Goal: Find specific page/section: Find specific page/section

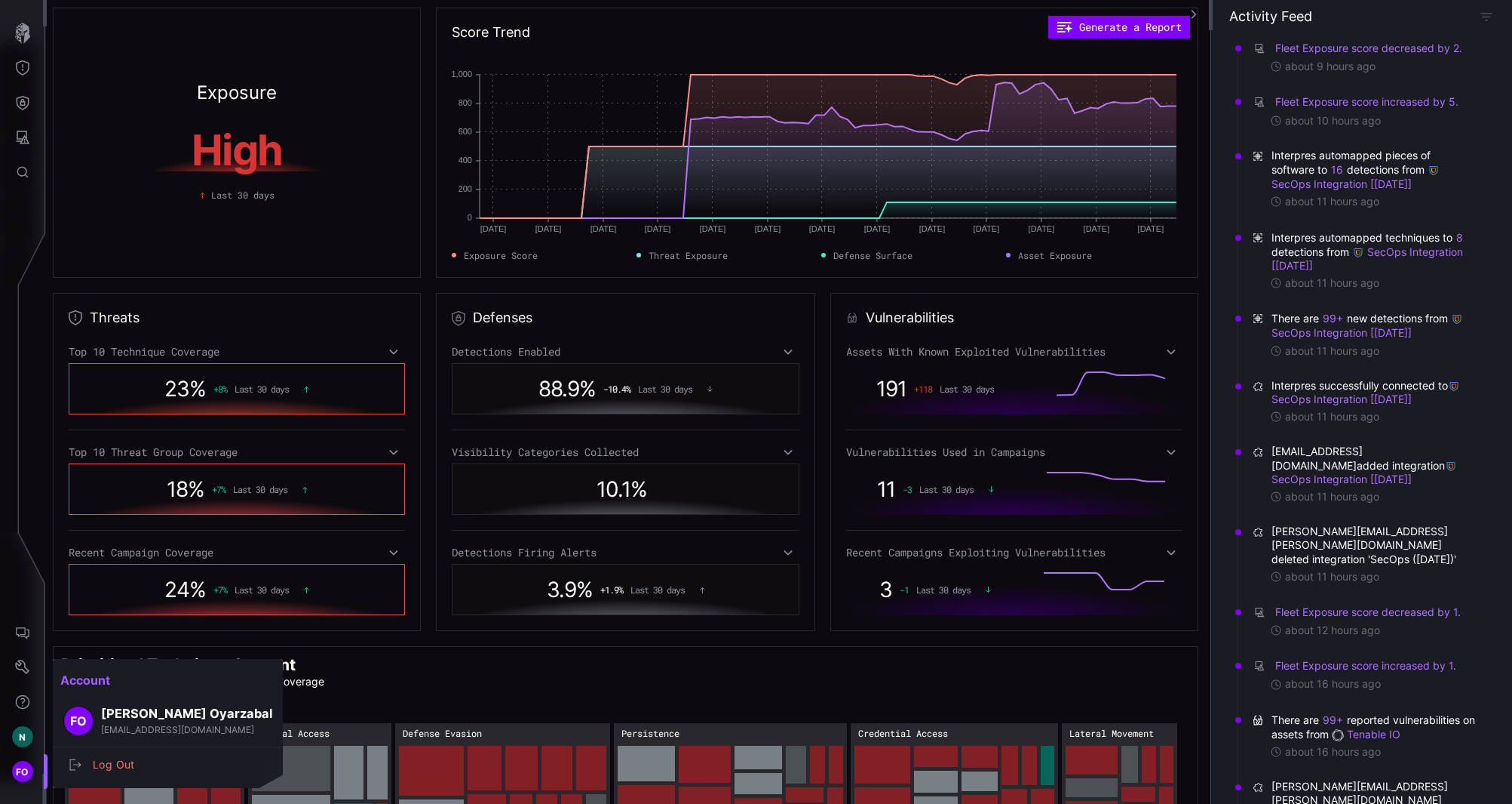
click at [20, 772] on div at bounding box center [756, 402] width 1512 height 804
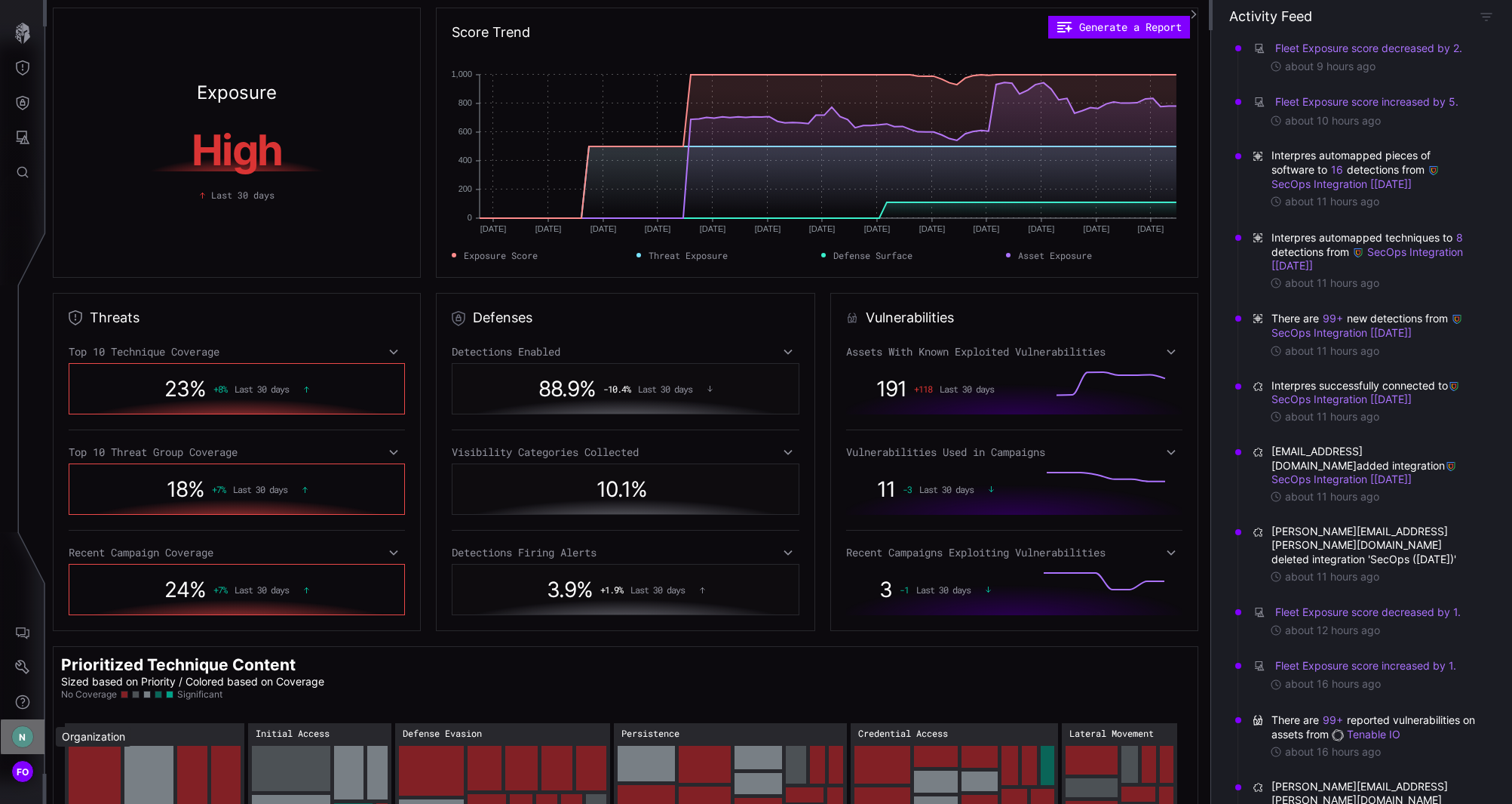
click at [23, 745] on div "N" at bounding box center [22, 736] width 23 height 23
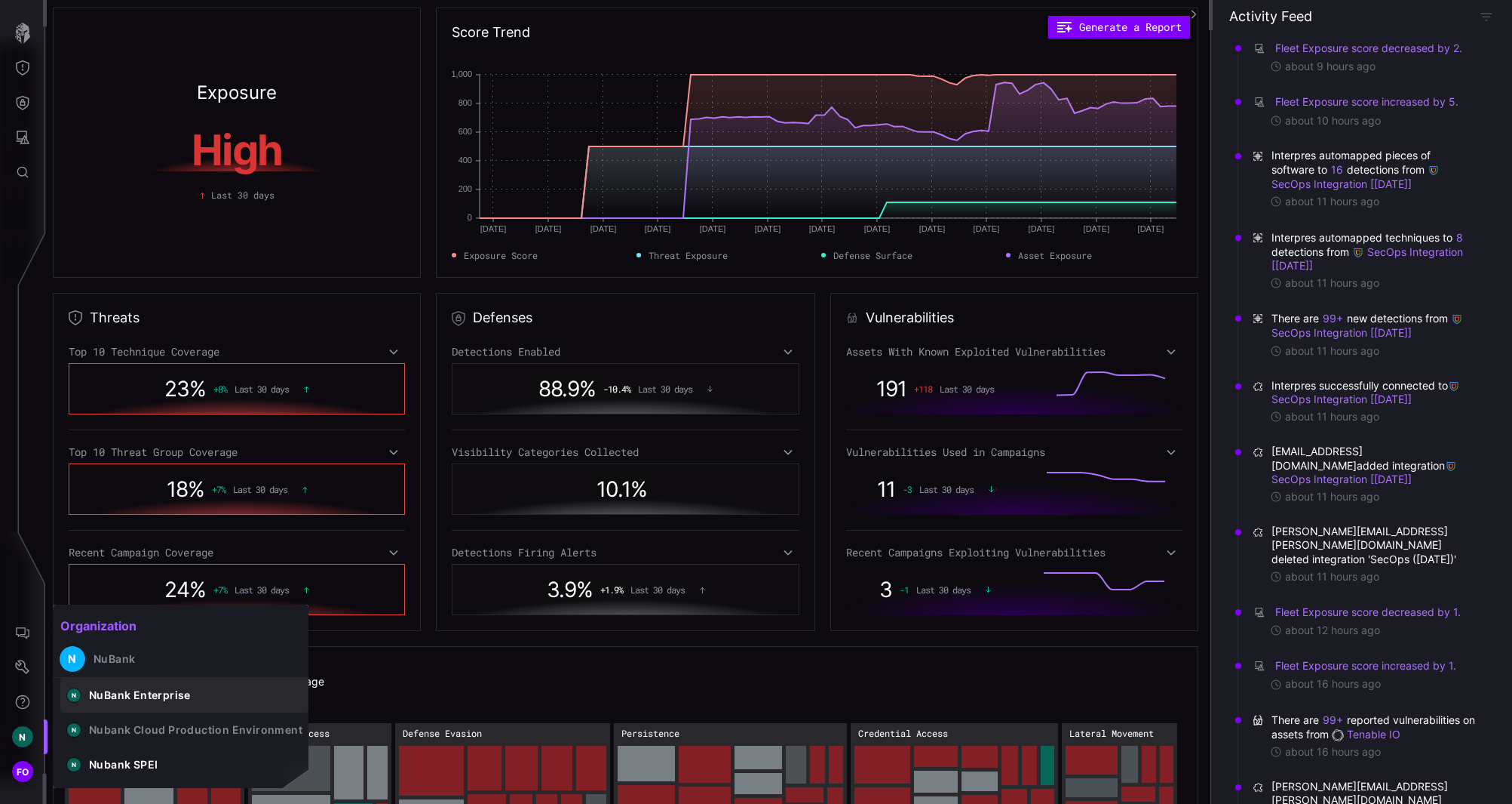
click at [150, 692] on div "NuBank Enterprise" at bounding box center [140, 695] width 102 height 14
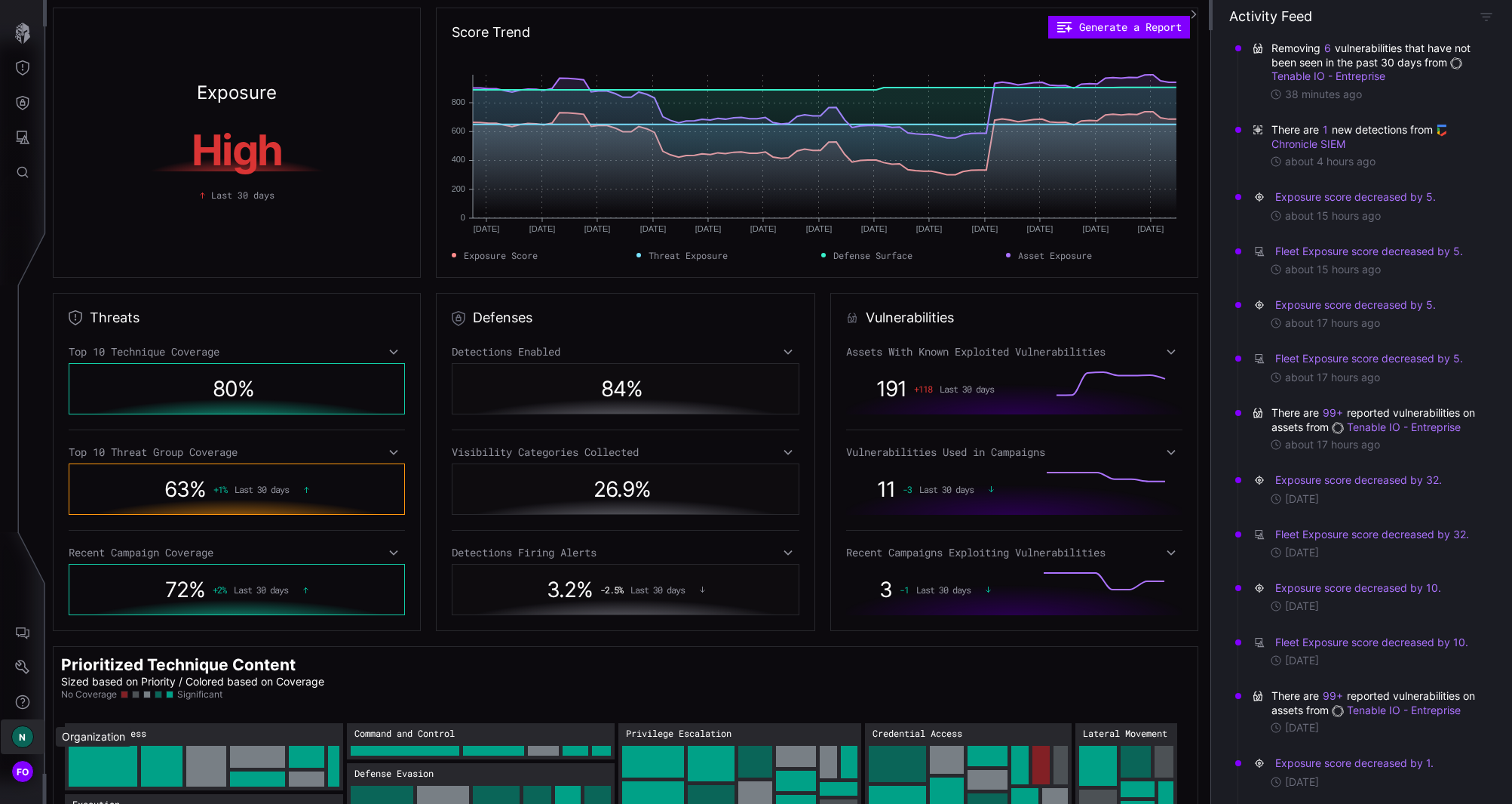
click at [28, 737] on div "N" at bounding box center [22, 736] width 23 height 23
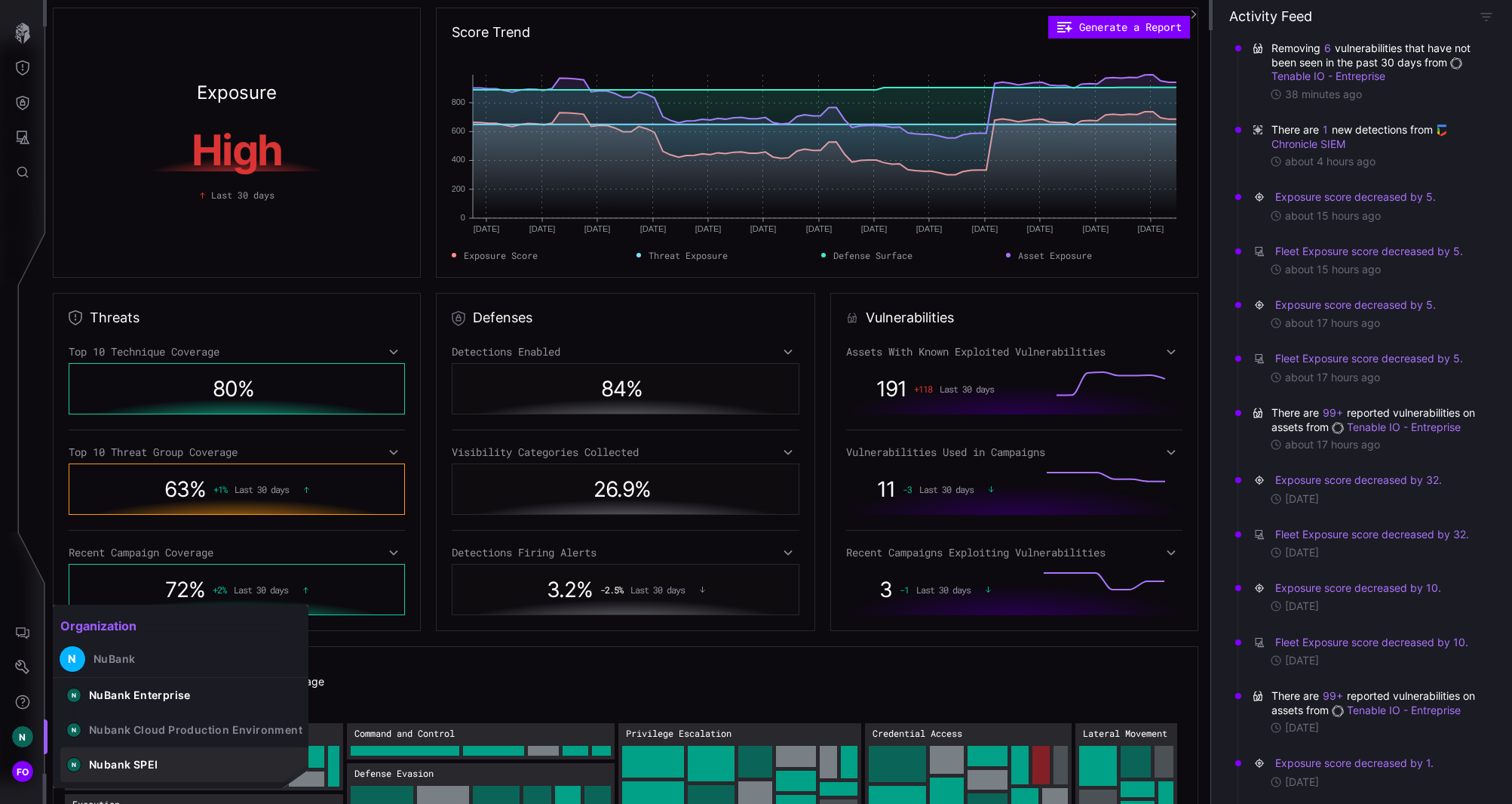
click at [189, 759] on button "N Nubank SPEI" at bounding box center [185, 764] width 248 height 35
